Goal: Task Accomplishment & Management: Use online tool/utility

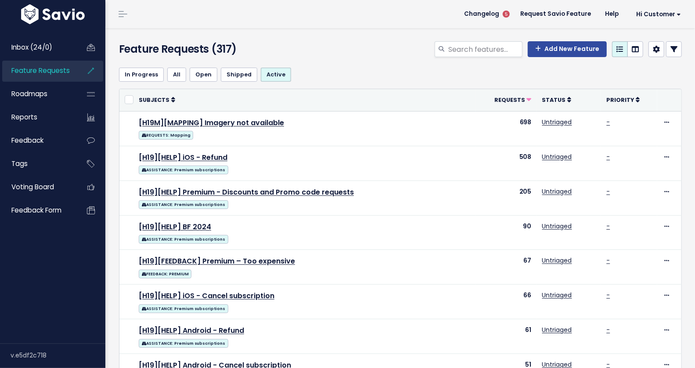
click at [669, 52] on link at bounding box center [674, 49] width 16 height 16
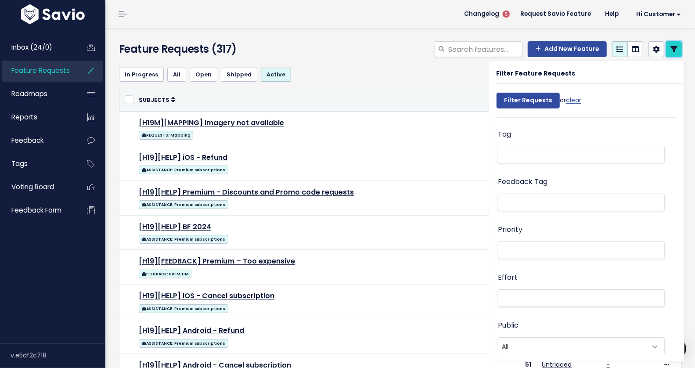
scroll to position [398, 0]
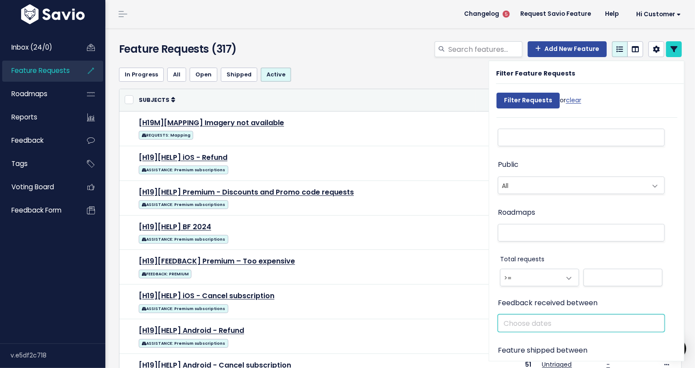
click at [526, 325] on input "text" at bounding box center [581, 323] width 167 height 18
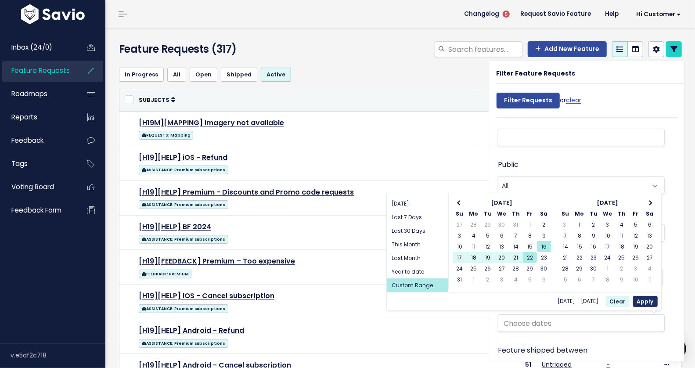
click at [651, 302] on button "Apply" at bounding box center [645, 301] width 25 height 11
type input "[DATE] - [DATE]"
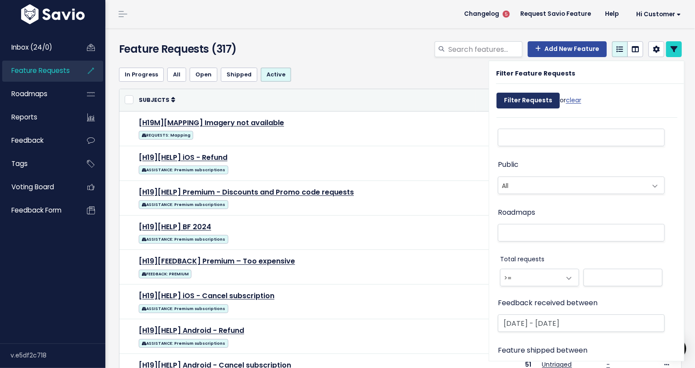
click at [518, 102] on input "Filter Requests" at bounding box center [528, 101] width 63 height 16
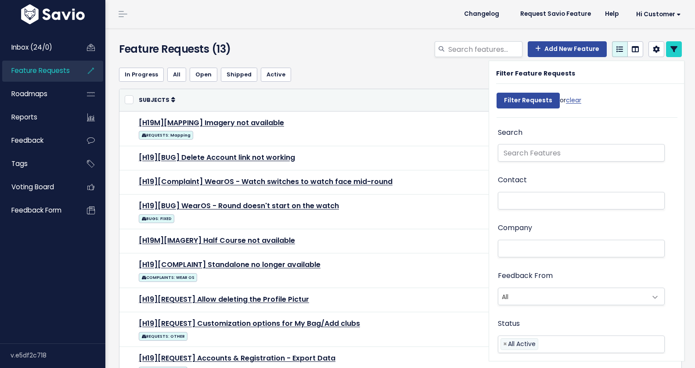
select select
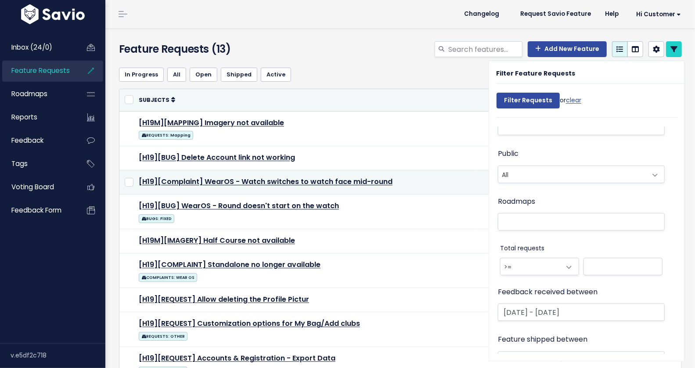
scroll to position [449, 0]
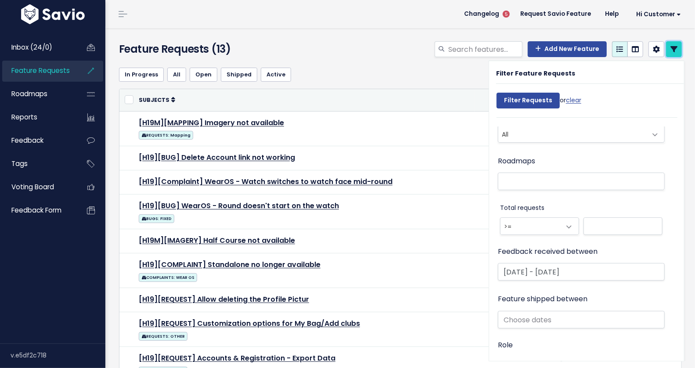
click at [671, 51] on icon at bounding box center [674, 49] width 7 height 7
